Goal: Use online tool/utility: Utilize a website feature to perform a specific function

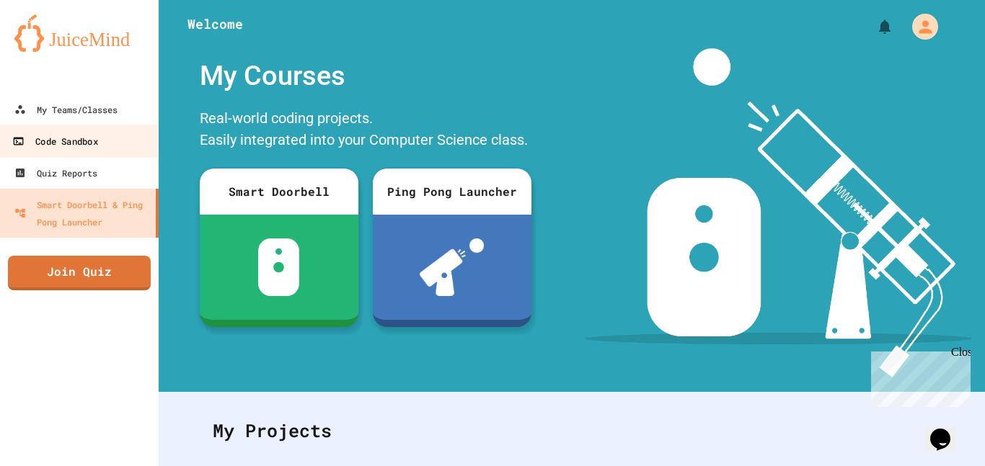
click at [113, 149] on link "Code Sandbox" at bounding box center [80, 141] width 164 height 32
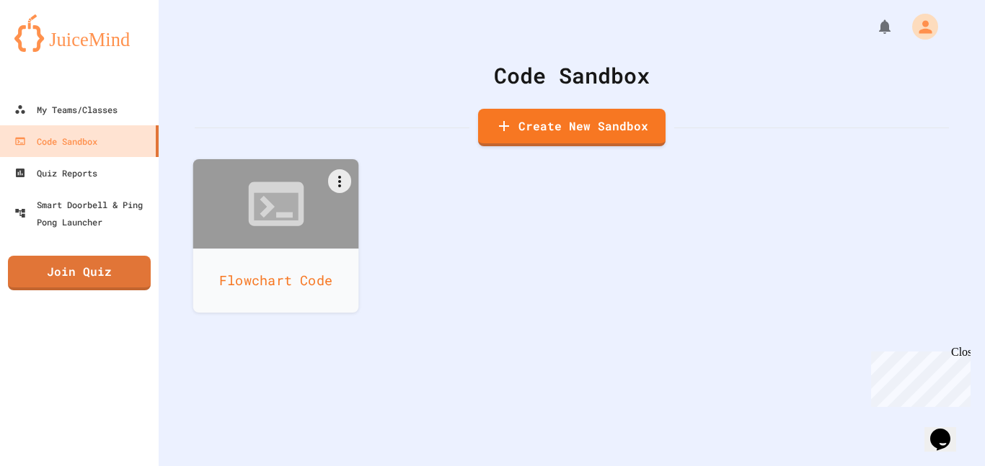
click at [314, 255] on div "Flowchart Code" at bounding box center [276, 281] width 166 height 64
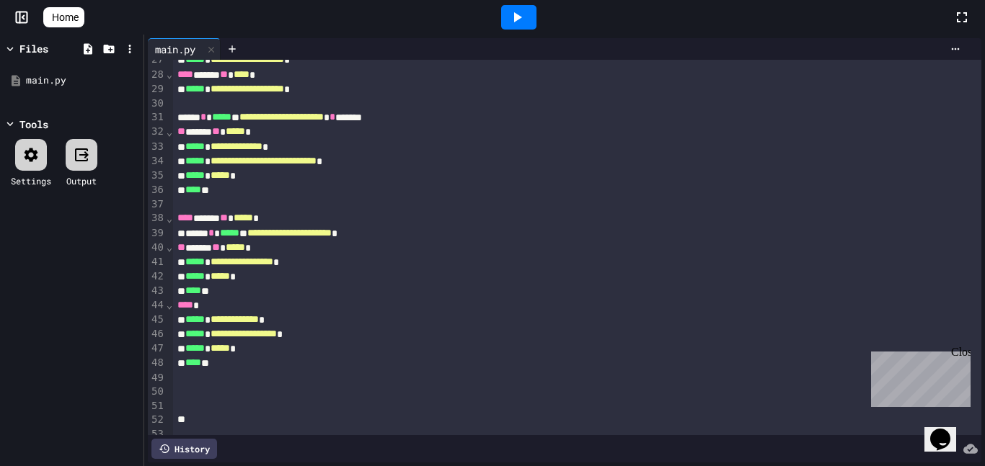
scroll to position [392, 0]
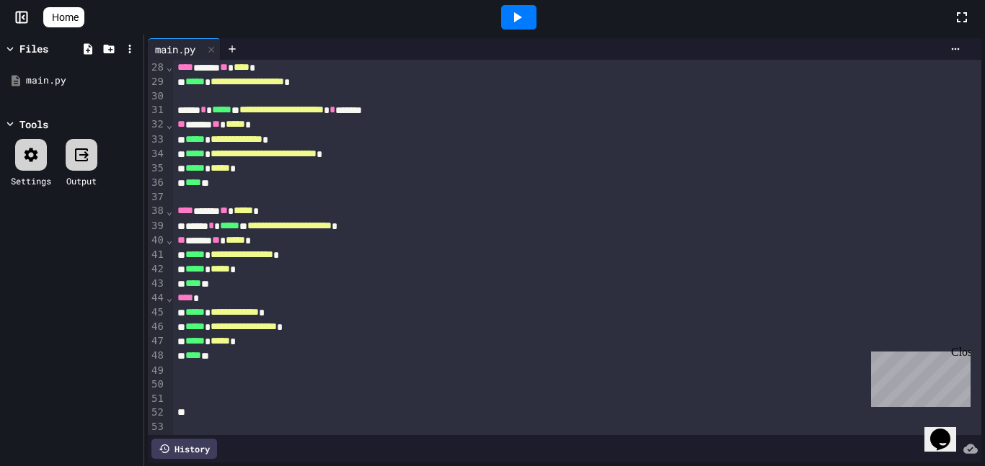
click at [526, 22] on icon at bounding box center [516, 17] width 17 height 17
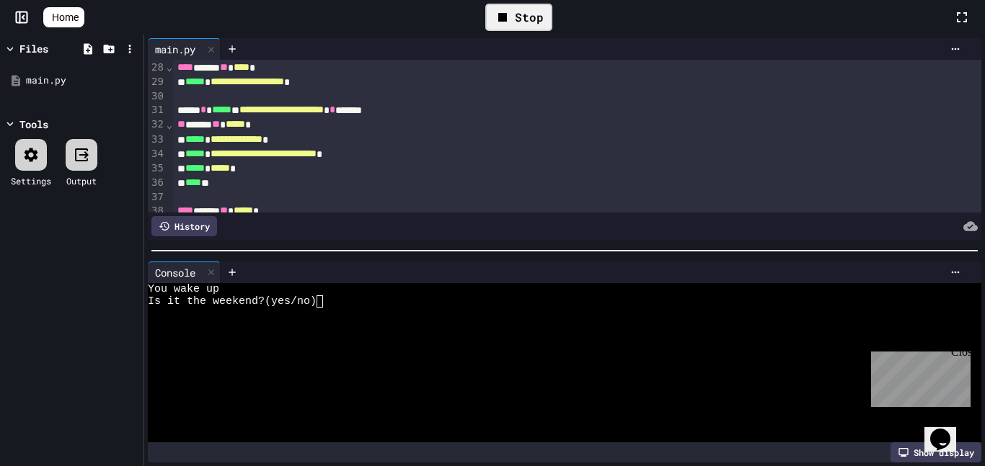
click at [353, 311] on div at bounding box center [557, 314] width 818 height 12
click at [534, 19] on div at bounding box center [518, 17] width 35 height 25
click at [389, 351] on div at bounding box center [557, 351] width 818 height 12
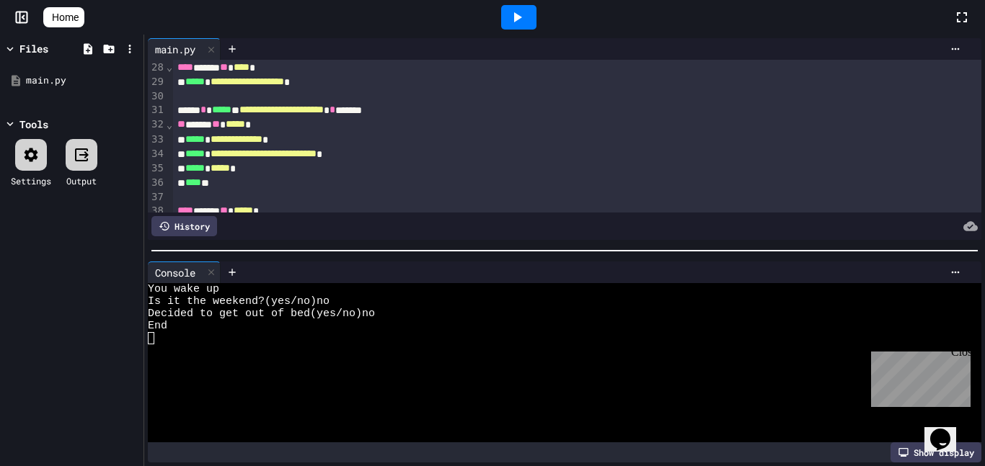
click at [514, 25] on icon at bounding box center [516, 17] width 17 height 17
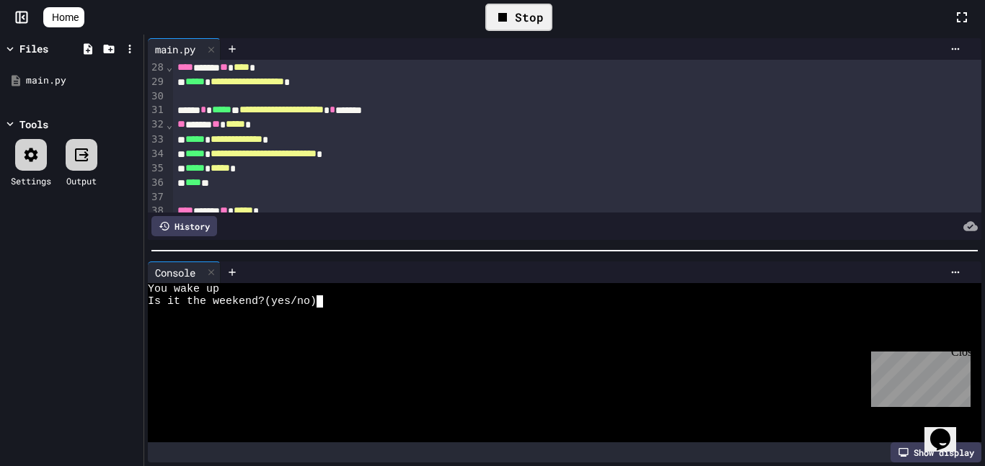
click at [397, 309] on div at bounding box center [557, 314] width 818 height 12
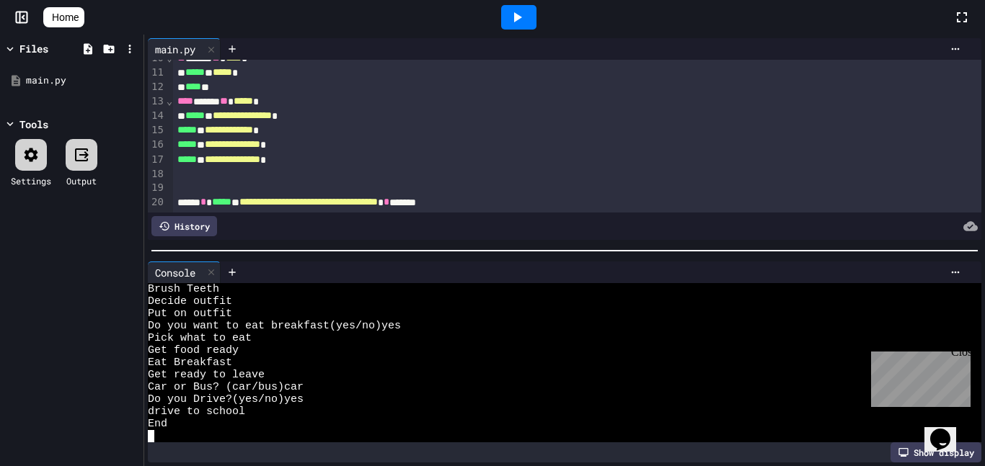
scroll to position [111, 0]
